Goal: Task Accomplishment & Management: Manage account settings

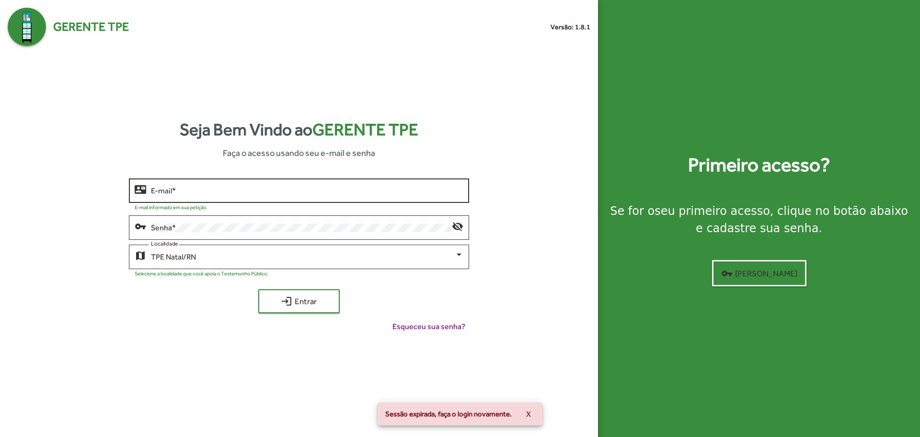
click at [183, 181] on div "E-mail *" at bounding box center [307, 189] width 312 height 26
click at [197, 191] on input "E-mail *" at bounding box center [307, 190] width 312 height 9
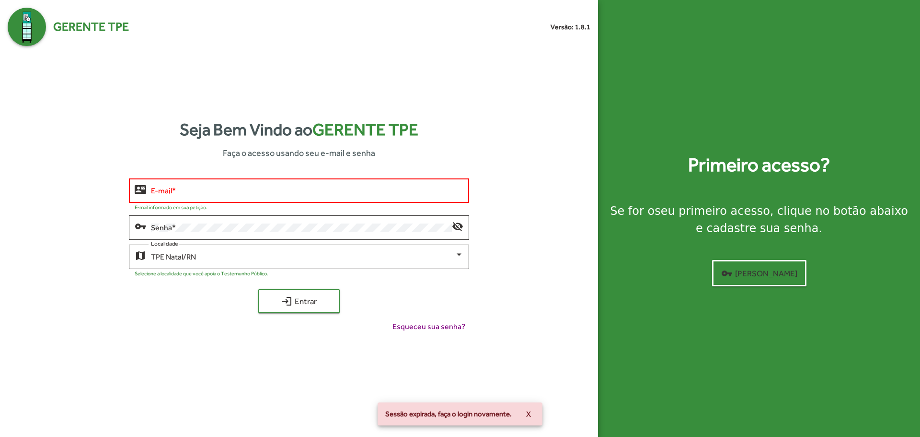
type input "**********"
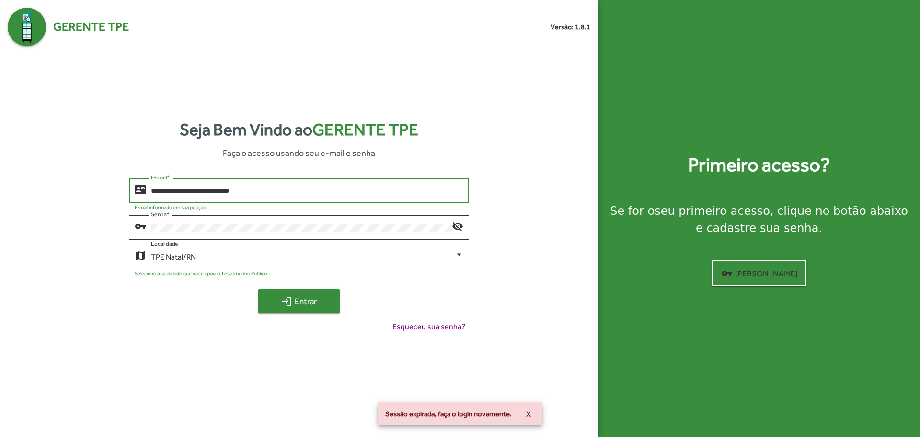
click at [287, 291] on button "login Entrar" at bounding box center [298, 301] width 81 height 24
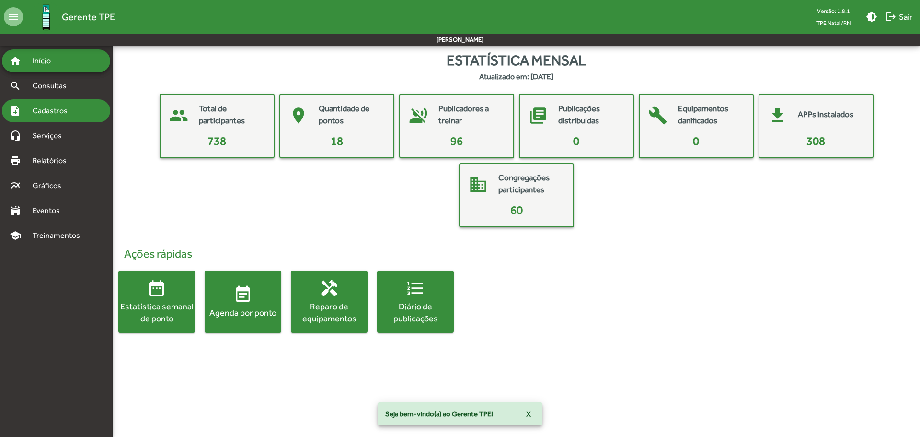
click at [47, 112] on span "Cadastros" at bounding box center [53, 111] width 53 height 12
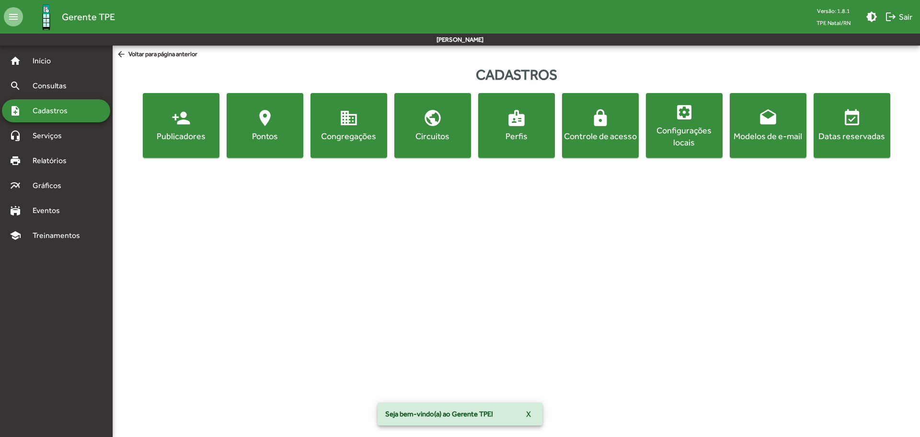
click at [163, 117] on span "person_add Publicadores" at bounding box center [181, 125] width 73 height 34
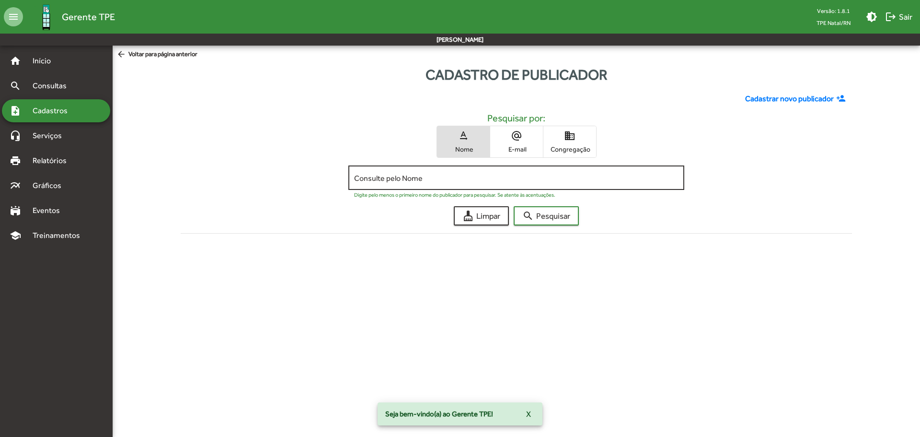
click at [408, 176] on input "Consulte pelo Nome" at bounding box center [516, 178] width 324 height 9
click at [514, 206] on button "search Pesquisar" at bounding box center [546, 215] width 65 height 19
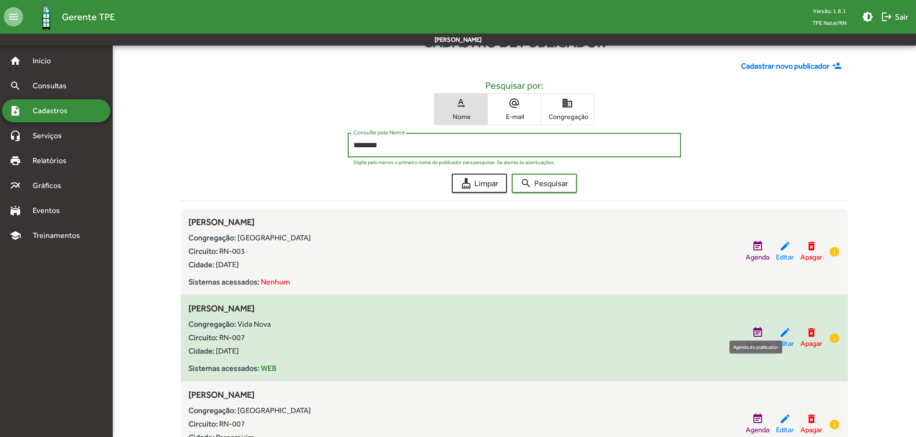
scroll to position [48, 0]
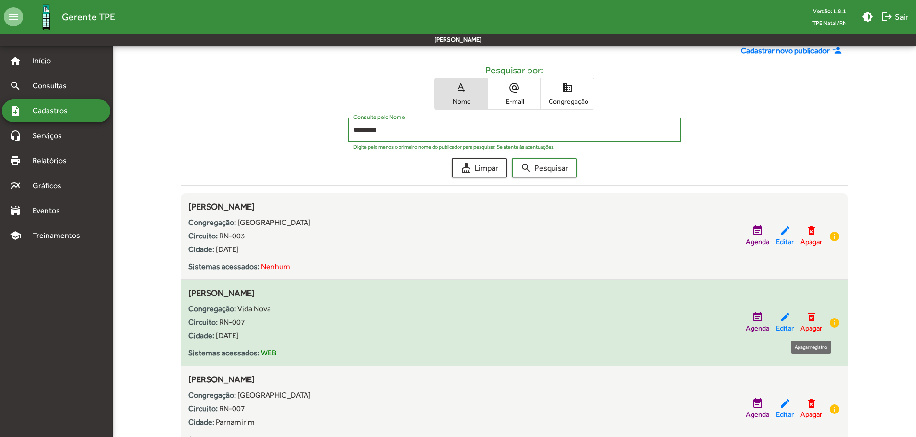
type input "********"
click at [814, 314] on mat-icon "delete_forever" at bounding box center [811, 317] width 12 height 12
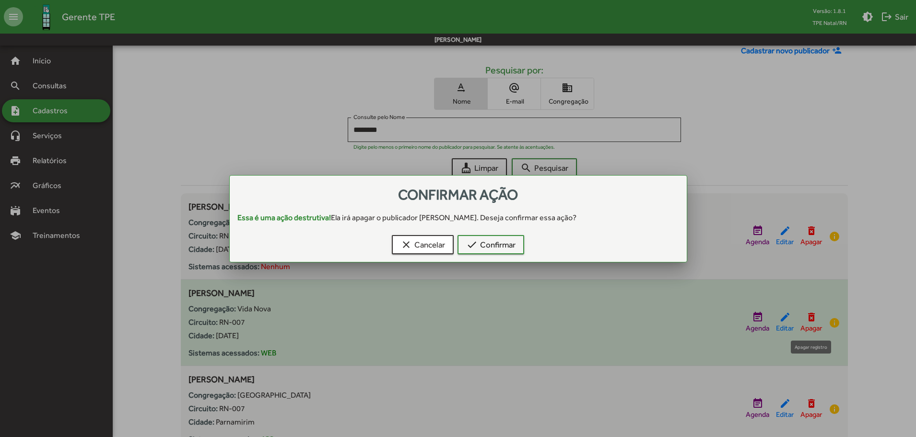
scroll to position [0, 0]
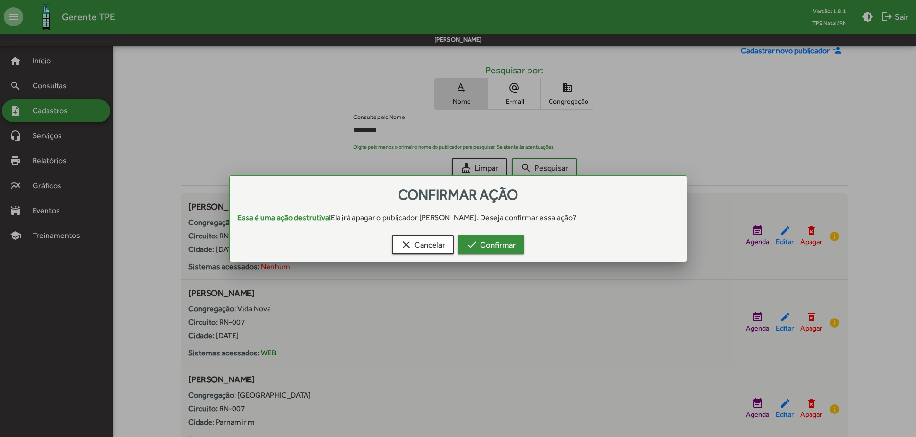
click at [492, 247] on span "check Confirmar" at bounding box center [490, 244] width 49 height 17
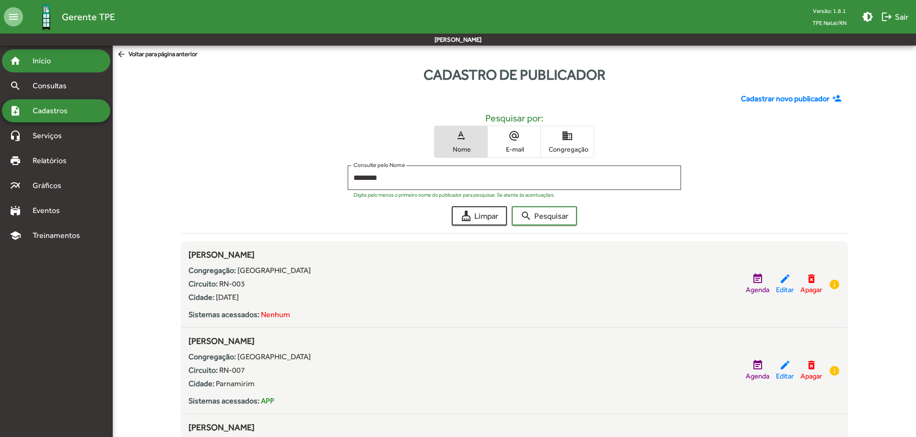
click at [61, 62] on span "Início" at bounding box center [46, 61] width 38 height 12
